Goal: Task Accomplishment & Management: Manage account settings

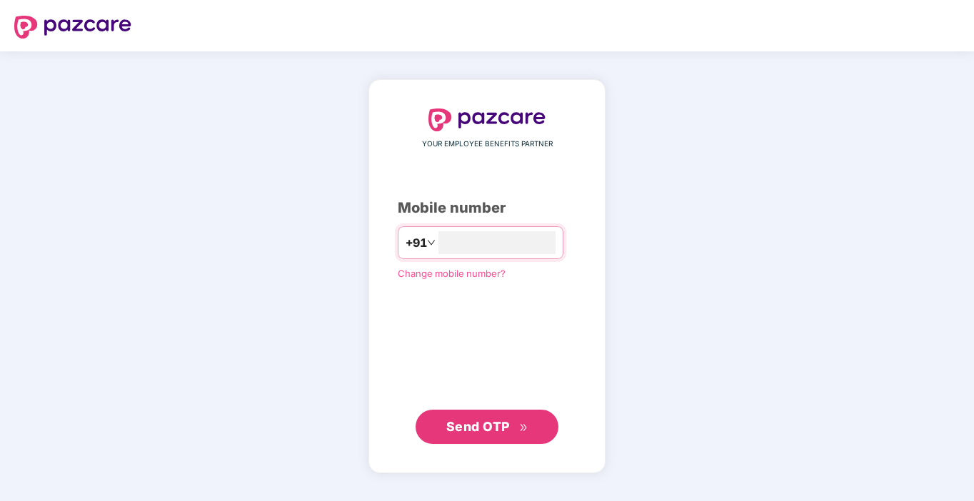
type input "**********"
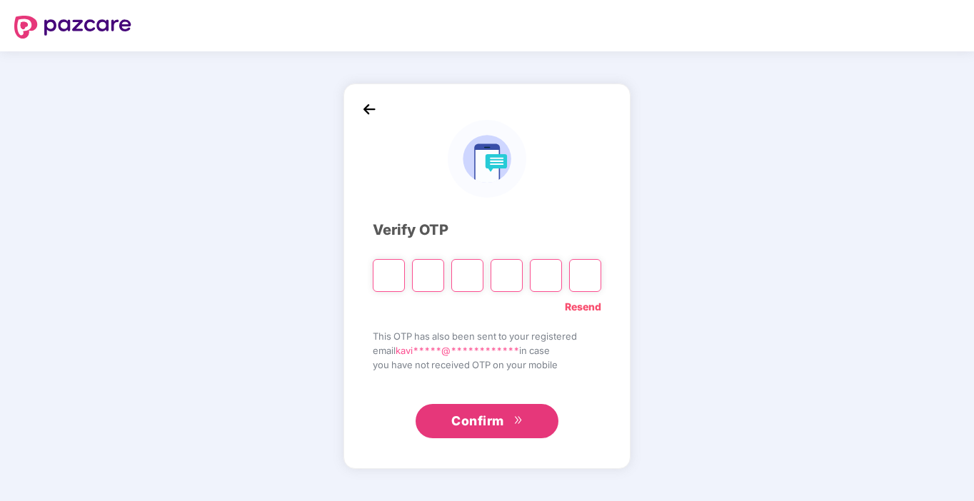
type input "*"
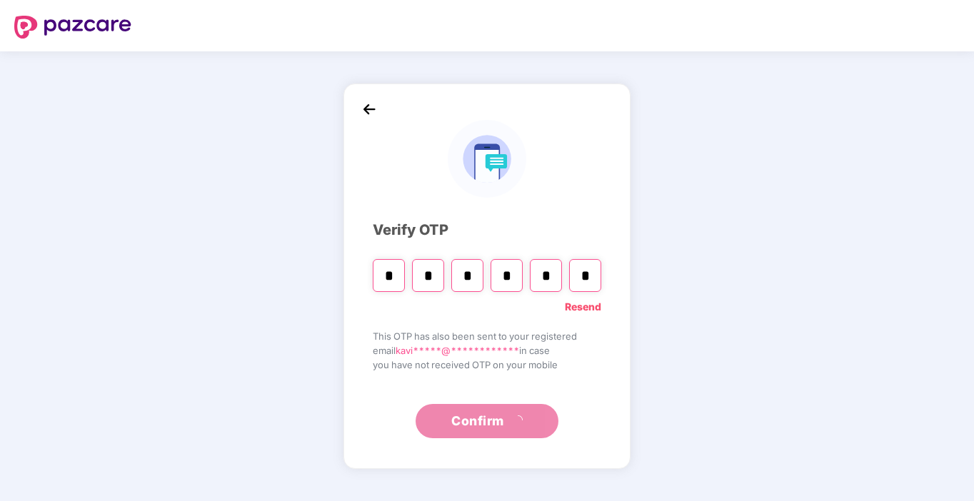
type input "*"
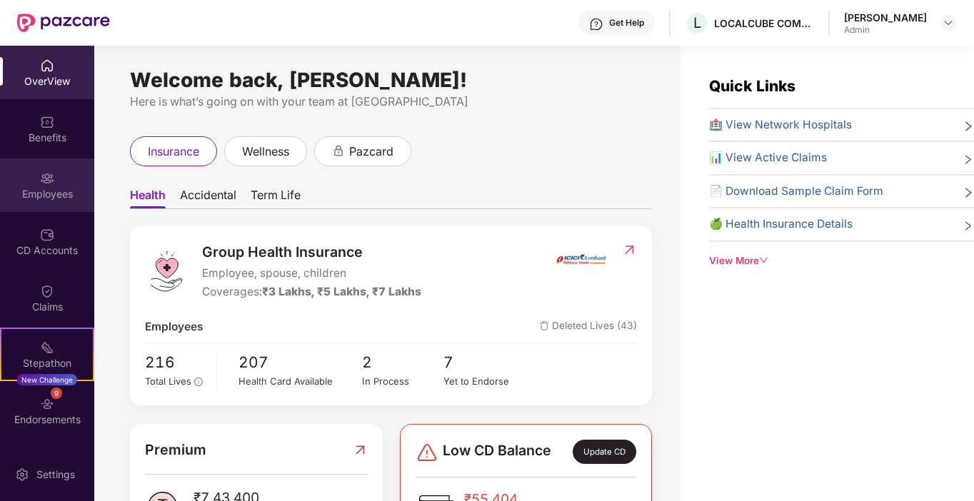
click at [41, 187] on div "Employees" at bounding box center [47, 194] width 94 height 14
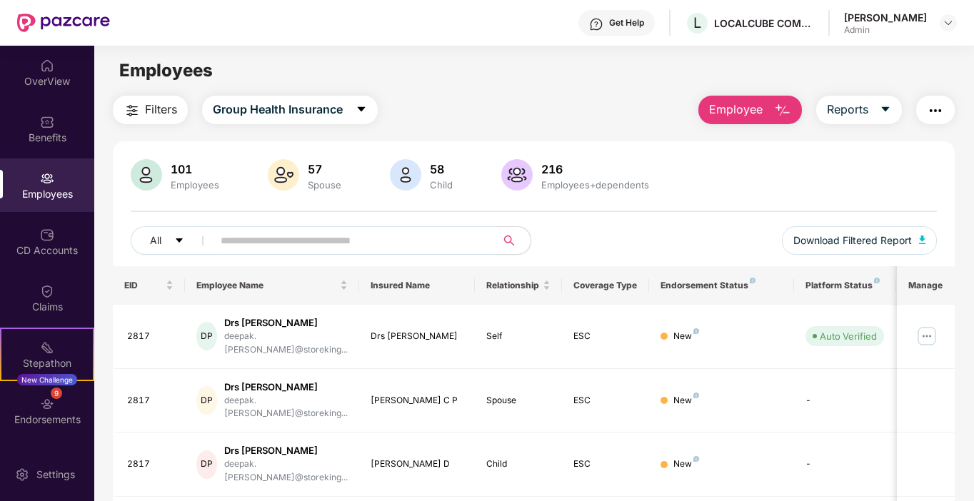
click at [312, 241] on input "text" at bounding box center [349, 240] width 256 height 21
click at [266, 236] on input "text" at bounding box center [349, 240] width 256 height 21
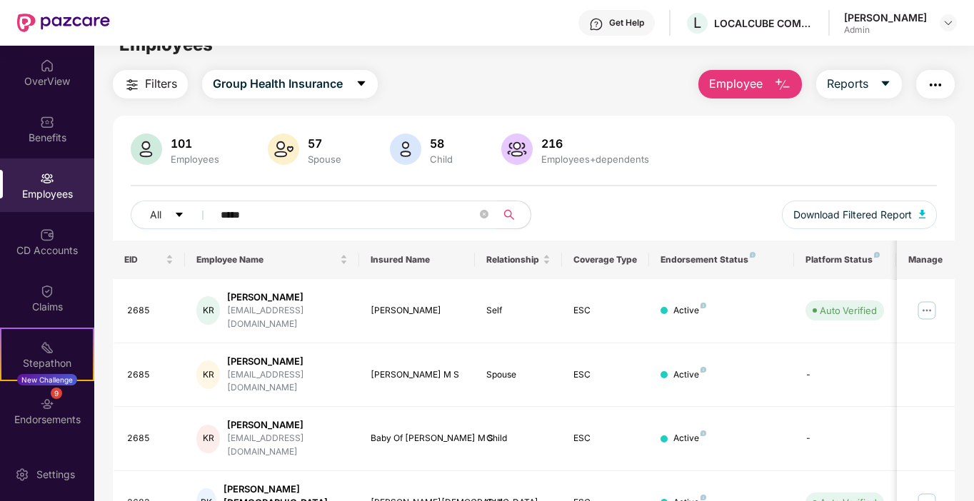
scroll to position [25, 0]
type input "*****"
click at [926, 304] on img at bounding box center [927, 311] width 23 height 23
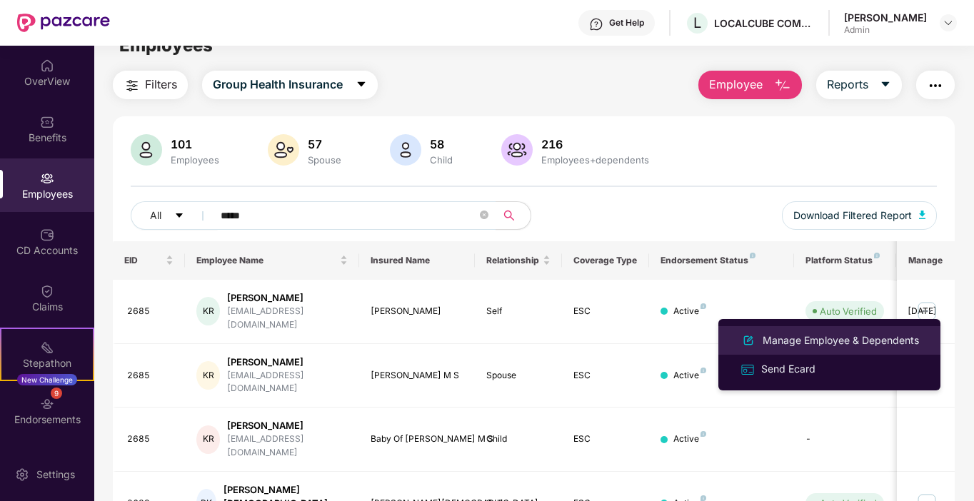
click at [801, 335] on div "Manage Employee & Dependents" at bounding box center [841, 341] width 162 height 16
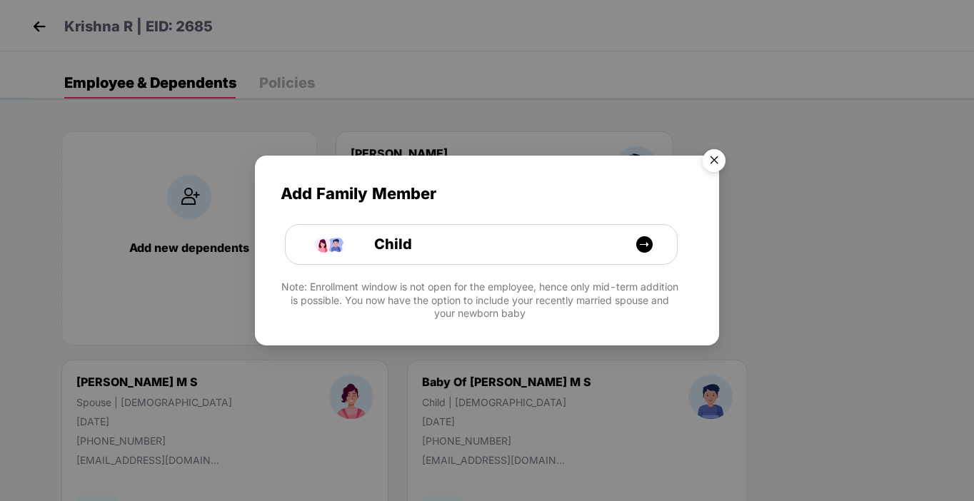
click at [720, 159] on img "Close" at bounding box center [714, 163] width 40 height 40
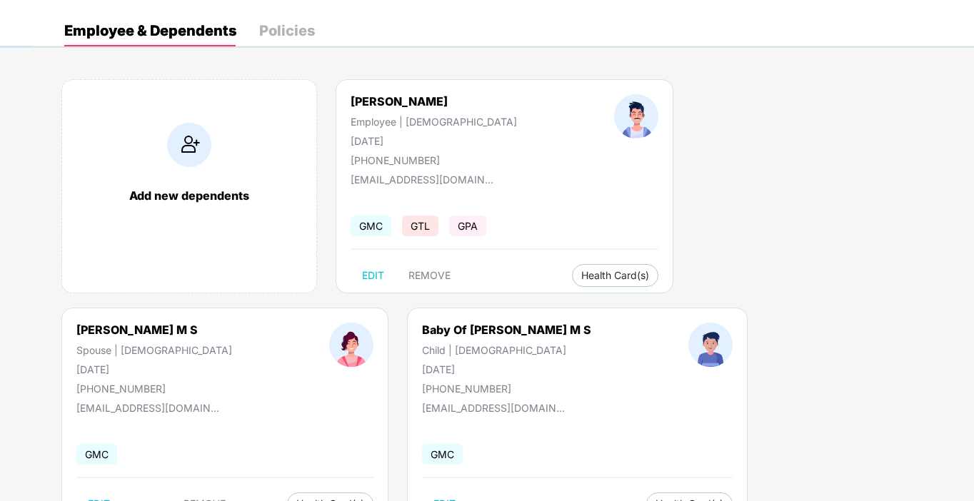
scroll to position [0, 0]
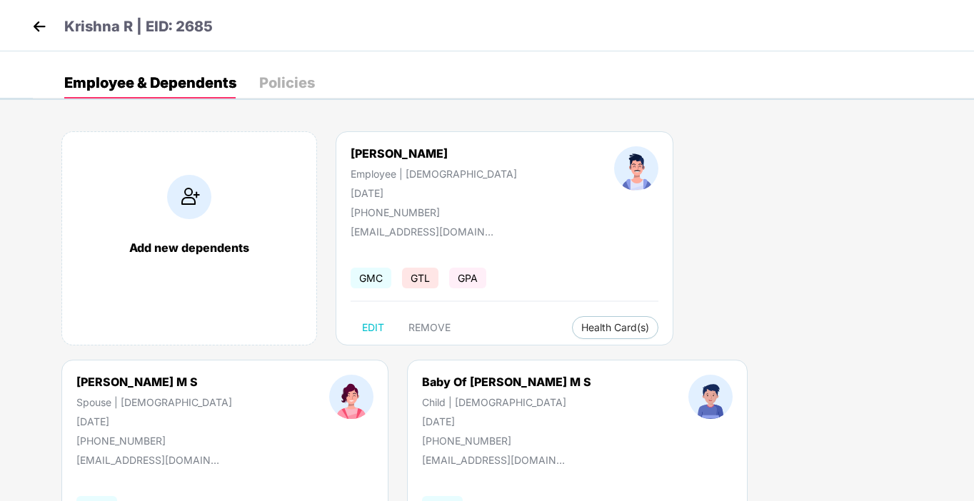
click at [35, 24] on img at bounding box center [39, 26] width 21 height 21
